Goal: Task Accomplishment & Management: Use online tool/utility

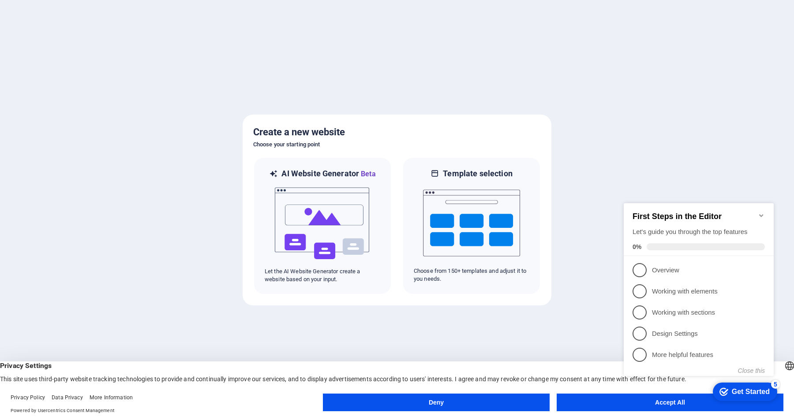
click at [606, 407] on button "Accept All" at bounding box center [670, 403] width 227 height 18
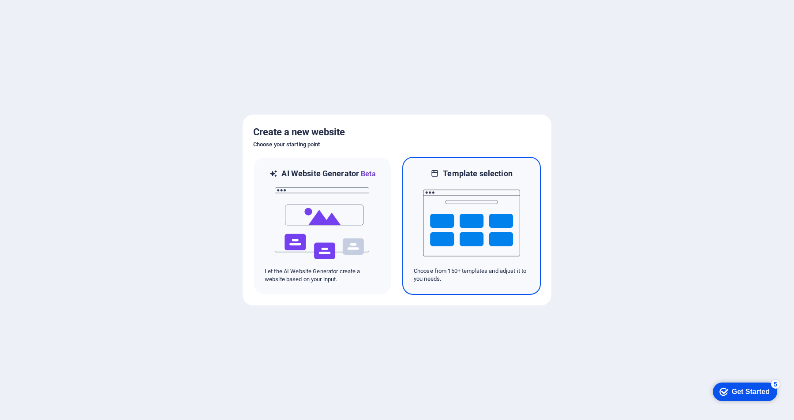
click at [456, 206] on img at bounding box center [471, 223] width 97 height 88
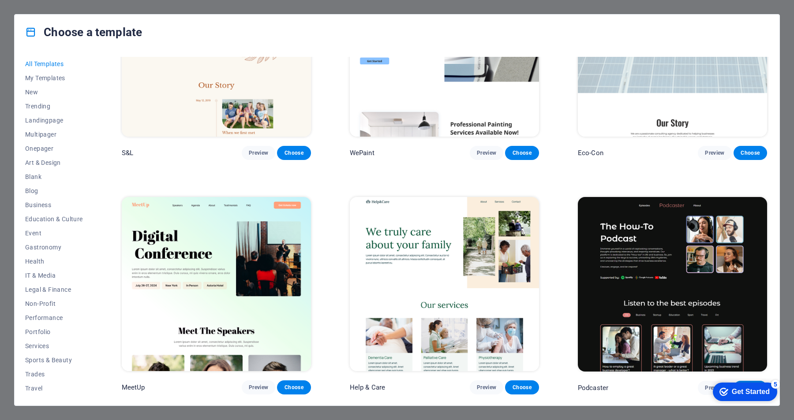
scroll to position [566, 0]
click at [45, 120] on span "Landingpage" at bounding box center [54, 120] width 58 height 7
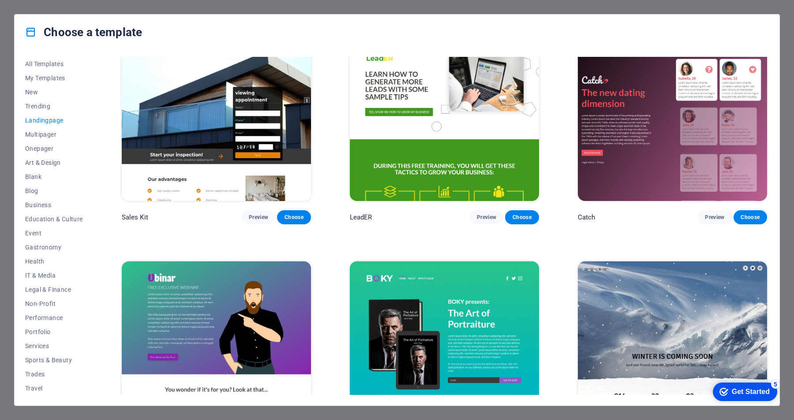
scroll to position [1577, 0]
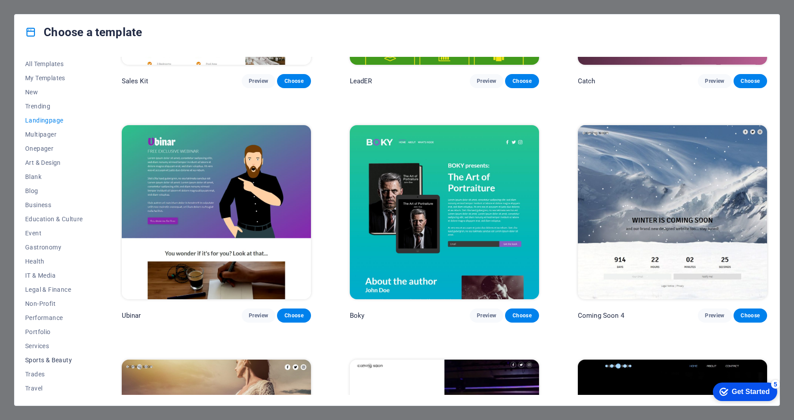
click at [63, 358] on span "Sports & Beauty" at bounding box center [54, 360] width 58 height 7
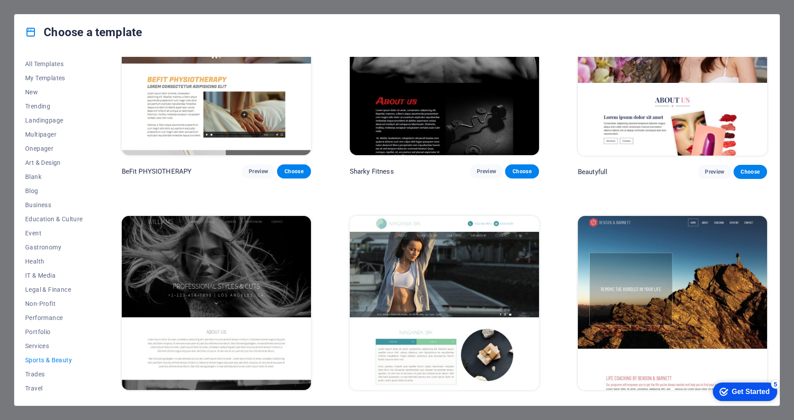
scroll to position [794, 0]
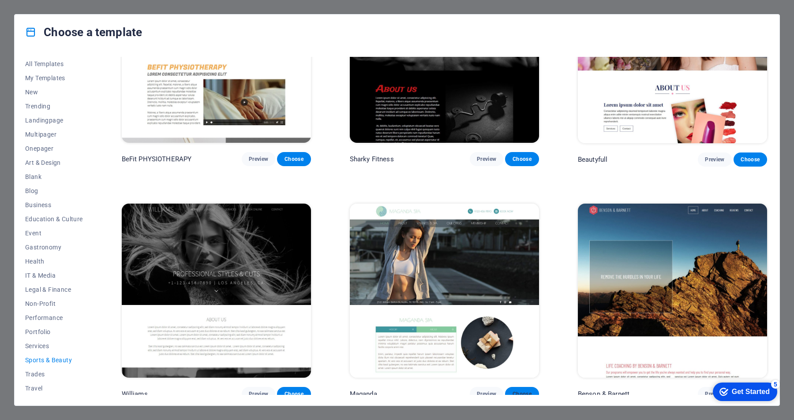
click at [516, 391] on span "Choose" at bounding box center [521, 394] width 19 height 7
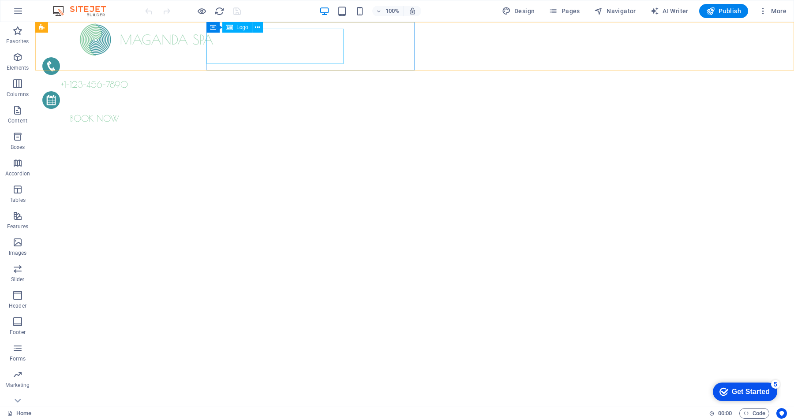
click at [240, 26] on span "Logo" at bounding box center [242, 27] width 12 height 5
click at [251, 42] on div at bounding box center [146, 39] width 208 height 35
select select "px"
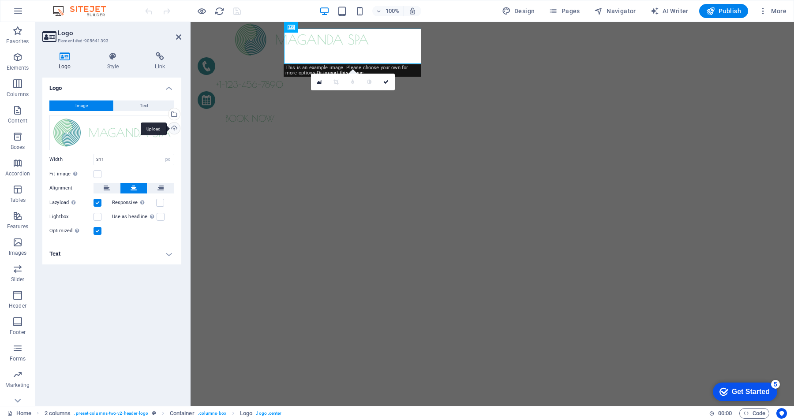
click at [174, 126] on div "Upload" at bounding box center [173, 129] width 13 height 13
click at [108, 273] on div "Logo Image Text Drag files here, click to choose files or select files from Fil…" at bounding box center [111, 239] width 139 height 322
